Goal: Transaction & Acquisition: Purchase product/service

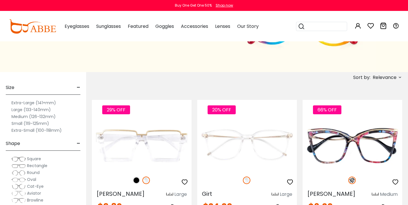
click at [32, 124] on label "Small (119-125mm)" at bounding box center [30, 123] width 38 height 7
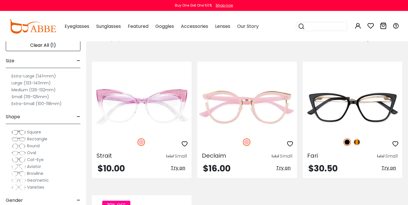
scroll to position [109, 0]
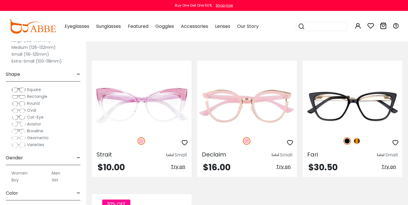
click at [53, 61] on label "Extra-Small (100-118mm)" at bounding box center [36, 61] width 50 height 7
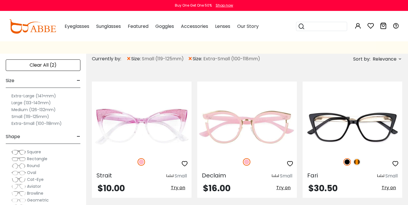
click at [128, 58] on span "×" at bounding box center [128, 59] width 5 height 10
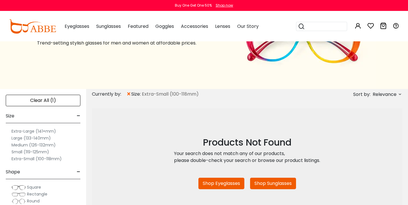
click at [27, 151] on label "Small (119-125mm)" at bounding box center [30, 151] width 38 height 7
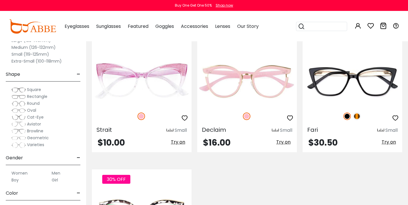
scroll to position [133, 0]
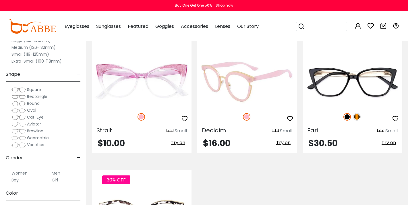
click at [254, 77] on img at bounding box center [247, 82] width 100 height 50
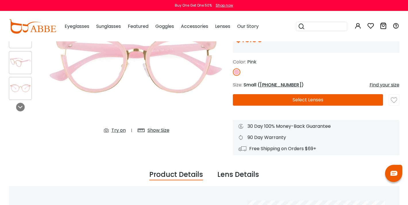
scroll to position [80, 0]
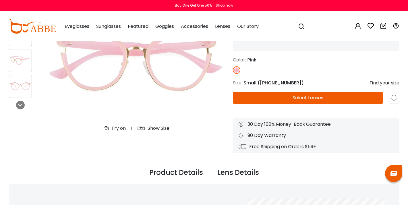
click at [276, 83] on span "50-25-150" at bounding box center [281, 83] width 42 height 7
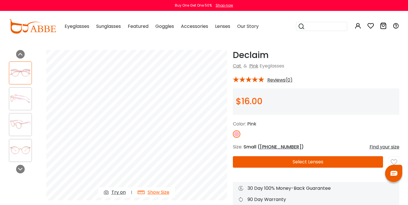
scroll to position [0, 0]
